Goal: Task Accomplishment & Management: Manage account settings

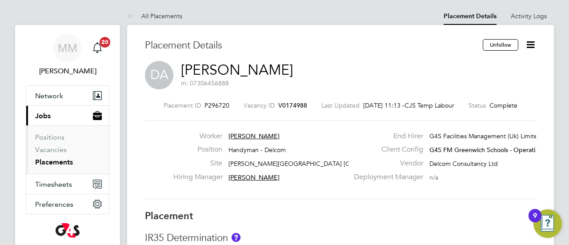
click at [167, 44] on h3 "Placement Details" at bounding box center [310, 45] width 331 height 13
click at [44, 188] on button "Timesheets" at bounding box center [67, 184] width 83 height 20
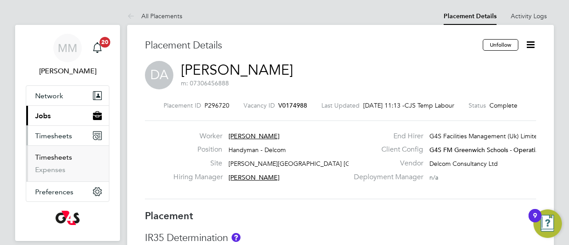
click at [61, 154] on link "Timesheets" at bounding box center [53, 157] width 37 height 8
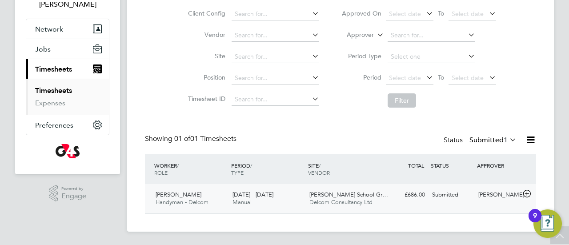
click at [242, 200] on span "Manual" at bounding box center [241, 202] width 19 height 8
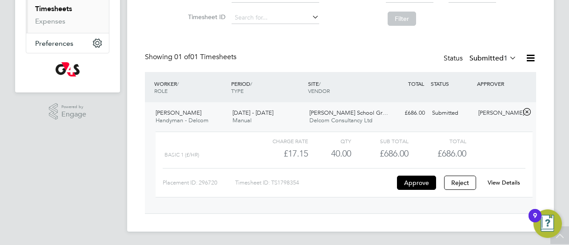
click at [504, 182] on link "View Details" at bounding box center [503, 183] width 32 height 8
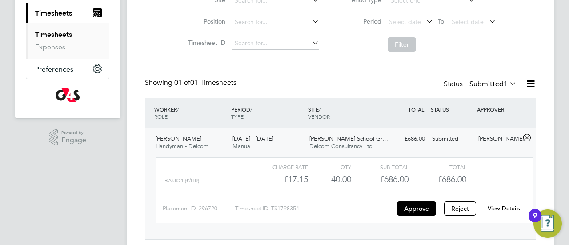
scroll to position [148, 0]
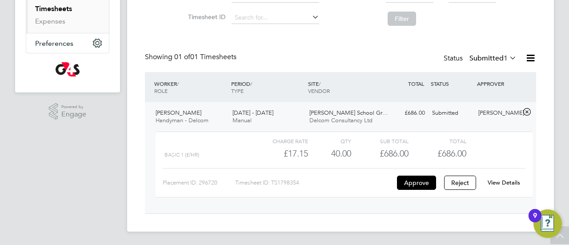
click at [390, 147] on div "£686.00" at bounding box center [379, 153] width 57 height 15
click at [455, 146] on div "£686.00" at bounding box center [436, 153] width 57 height 15
click at [501, 182] on link "View Details" at bounding box center [503, 183] width 32 height 8
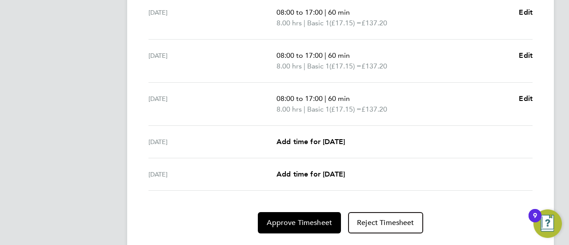
scroll to position [395, 0]
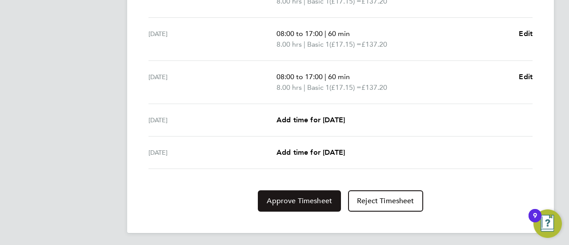
click at [304, 198] on span "Approve Timesheet" at bounding box center [299, 200] width 65 height 9
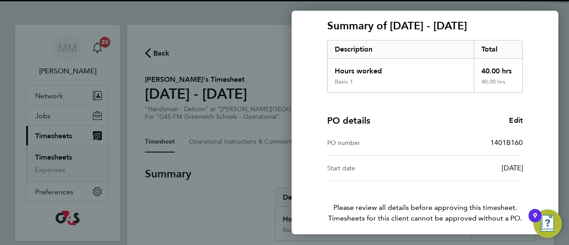
scroll to position [155, 0]
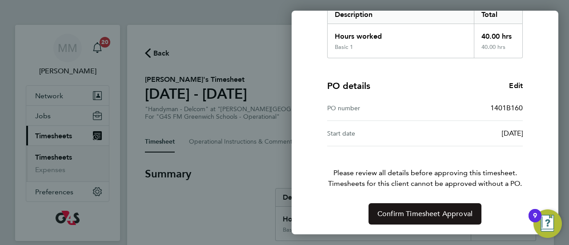
click at [387, 211] on span "Confirm Timesheet Approval" at bounding box center [424, 213] width 95 height 9
